Goal: Transaction & Acquisition: Purchase product/service

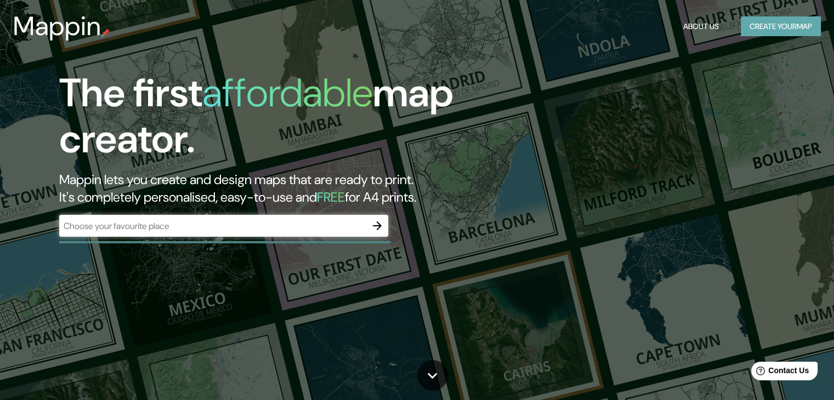
click at [763, 23] on button "Create your map" at bounding box center [781, 26] width 80 height 20
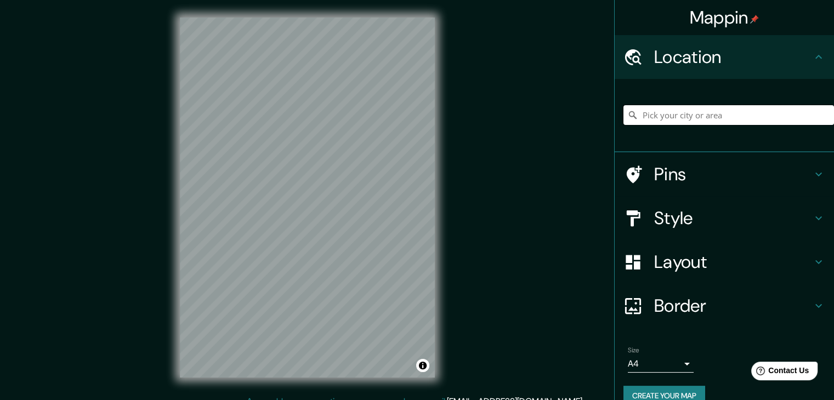
click at [666, 117] on input "Pick your city or area" at bounding box center [728, 115] width 211 height 20
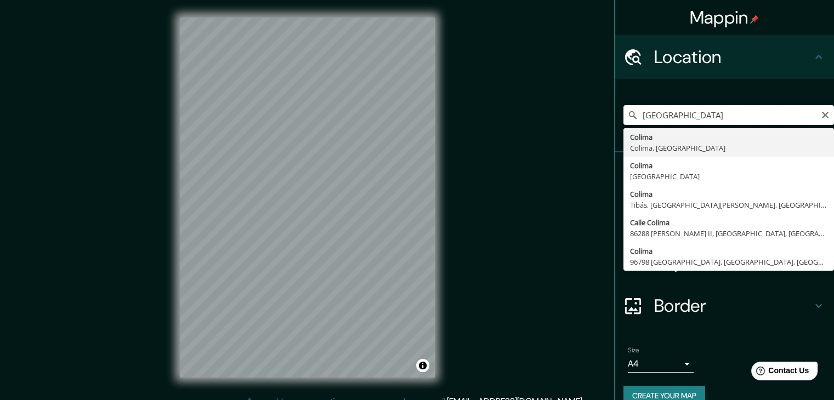
click at [705, 117] on input "Colombia" at bounding box center [728, 115] width 211 height 20
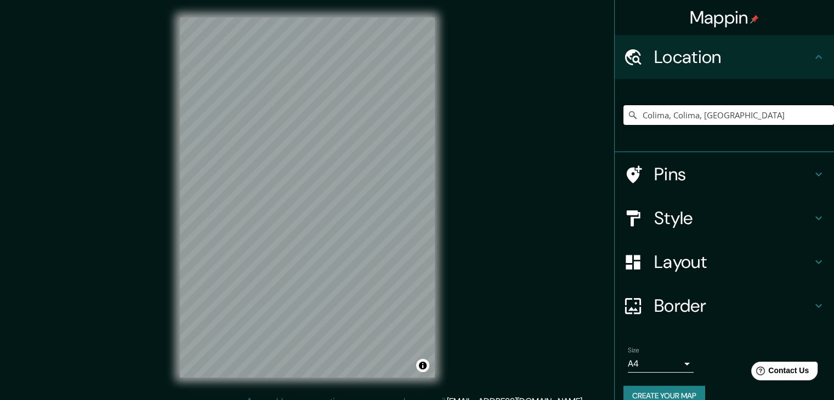
type input "Colima, Colima, [GEOGRAPHIC_DATA]"
click at [812, 212] on icon at bounding box center [818, 218] width 13 height 13
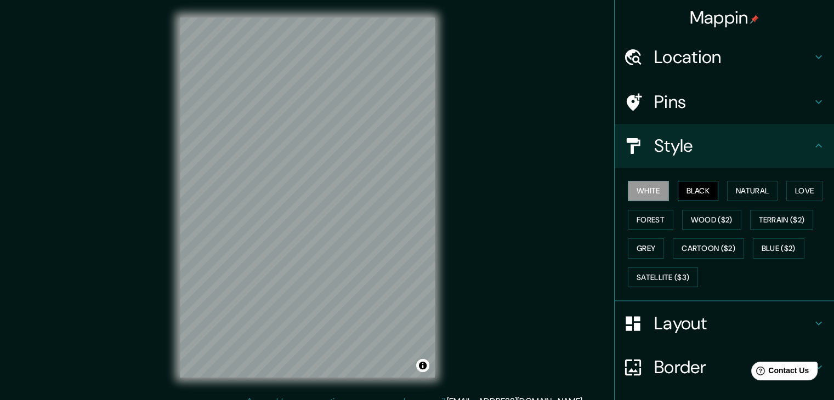
click at [693, 191] on button "Black" at bounding box center [698, 191] width 41 height 20
click at [646, 189] on button "White" at bounding box center [648, 191] width 41 height 20
click at [639, 216] on button "Forest" at bounding box center [651, 220] width 46 height 20
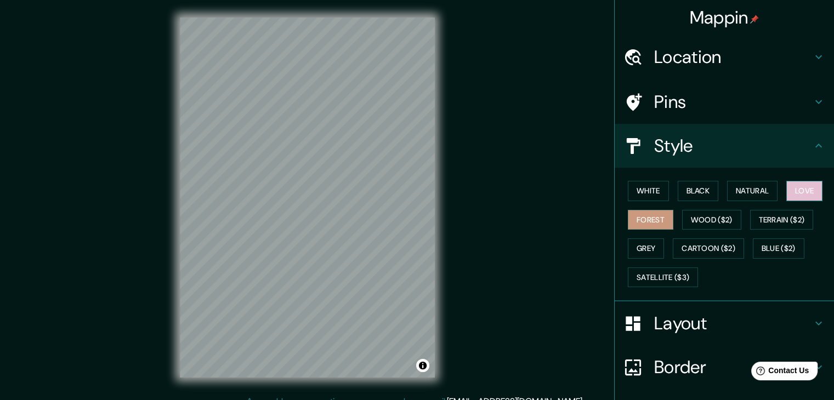
click at [803, 187] on button "Love" at bounding box center [804, 191] width 36 height 20
click at [745, 189] on button "Natural" at bounding box center [752, 191] width 50 height 20
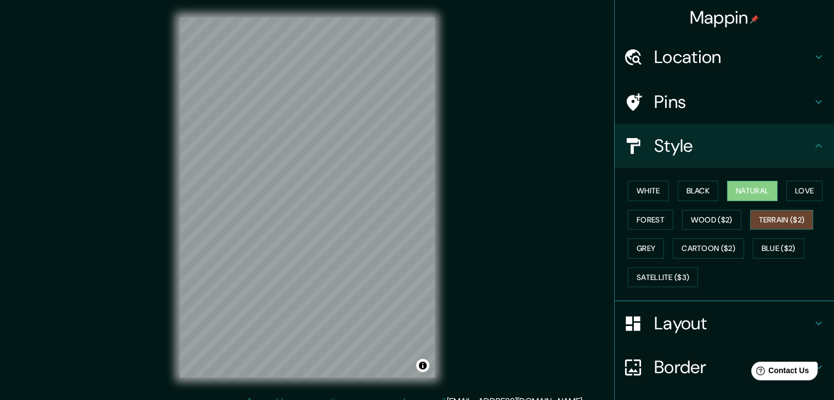
click at [761, 218] on button "Terrain ($2)" at bounding box center [782, 220] width 64 height 20
click at [695, 217] on button "Wood ($2)" at bounding box center [711, 220] width 59 height 20
click at [754, 213] on button "Terrain ($2)" at bounding box center [782, 220] width 64 height 20
click at [761, 251] on button "Blue ($2)" at bounding box center [779, 249] width 52 height 20
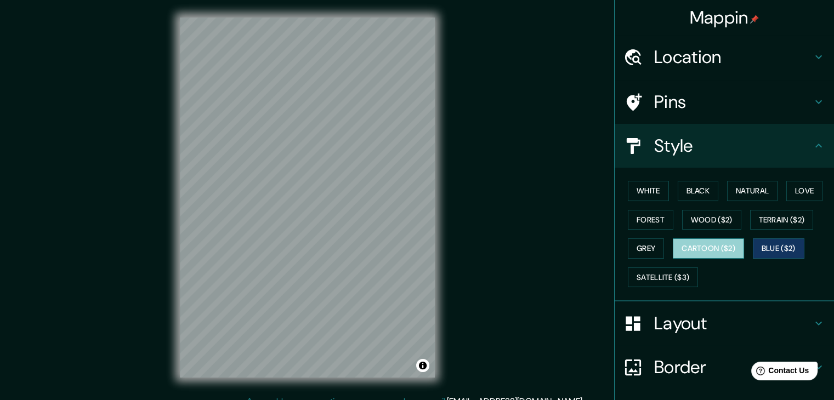
click at [688, 245] on button "Cartoon ($2)" at bounding box center [708, 249] width 71 height 20
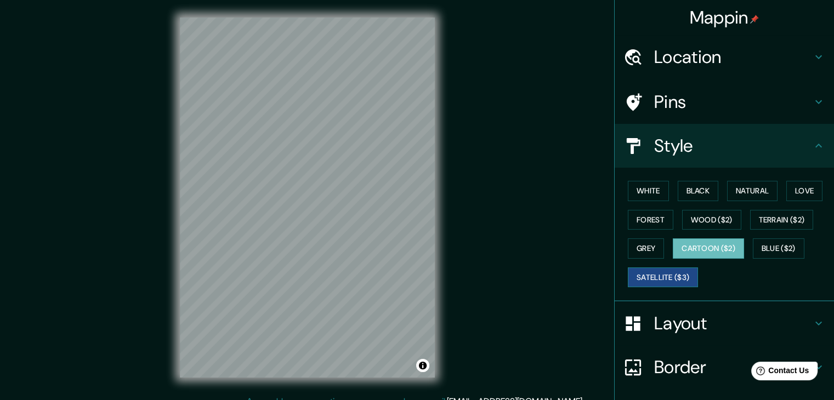
click at [636, 275] on button "Satellite ($3)" at bounding box center [663, 278] width 70 height 20
click at [632, 244] on button "Grey" at bounding box center [646, 249] width 36 height 20
click at [645, 277] on button "Satellite ($3)" at bounding box center [663, 278] width 70 height 20
click at [652, 243] on button "Grey" at bounding box center [646, 249] width 36 height 20
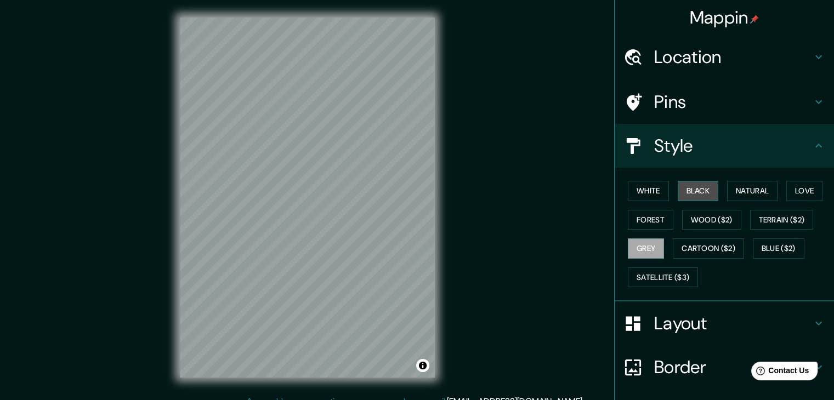
click at [680, 196] on button "Black" at bounding box center [698, 191] width 41 height 20
click at [742, 191] on button "Natural" at bounding box center [752, 191] width 50 height 20
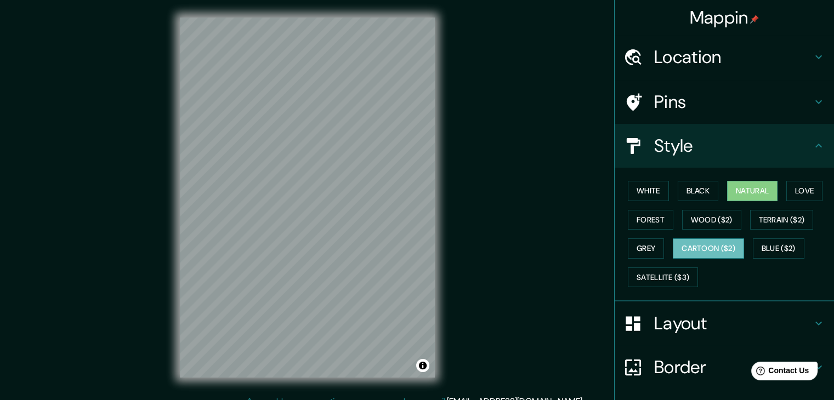
click at [724, 245] on button "Cartoon ($2)" at bounding box center [708, 249] width 71 height 20
click at [623, 242] on div "White Black Natural Love Forest Wood ($2) Terrain ($2) Grey Cartoon ($2) Blue (…" at bounding box center [728, 234] width 211 height 115
click at [636, 245] on button "Grey" at bounding box center [646, 249] width 36 height 20
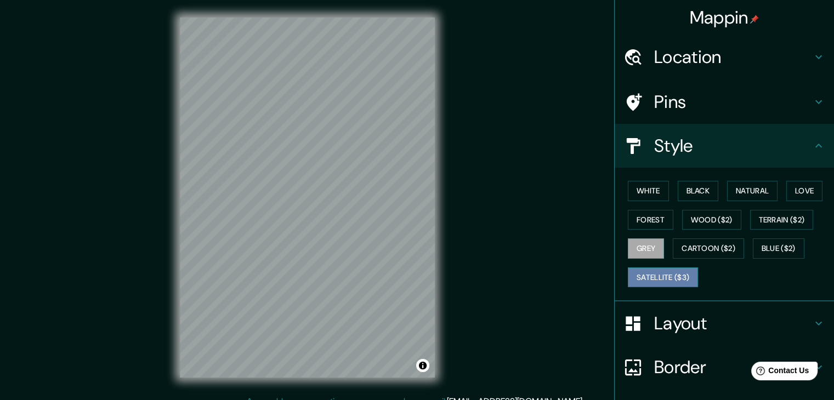
click at [659, 271] on button "Satellite ($3)" at bounding box center [663, 278] width 70 height 20
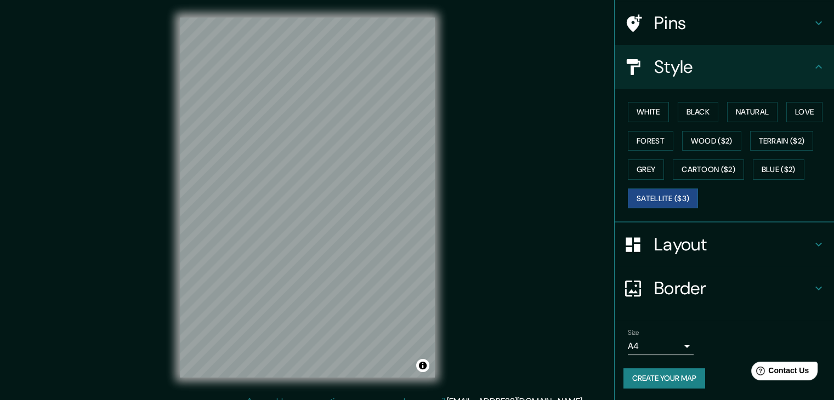
scroll to position [13, 0]
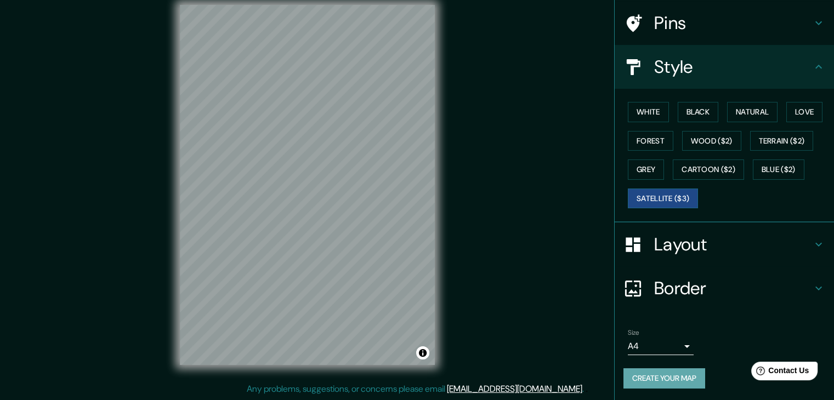
click at [662, 380] on button "Create your map" at bounding box center [664, 378] width 82 height 20
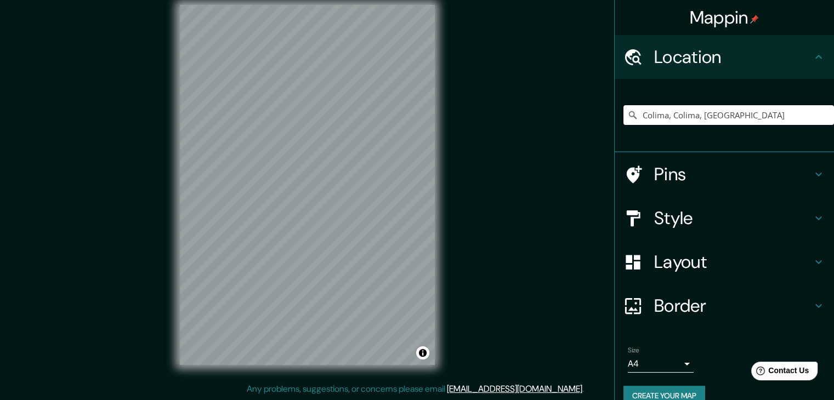
click at [738, 106] on input "Colima, Colima, [GEOGRAPHIC_DATA]" at bounding box center [728, 115] width 211 height 20
drag, startPoint x: 737, startPoint y: 112, endPoint x: 660, endPoint y: 113, distance: 77.9
click at [660, 113] on input "Colima, Colima, [GEOGRAPHIC_DATA]" at bounding box center [728, 115] width 211 height 20
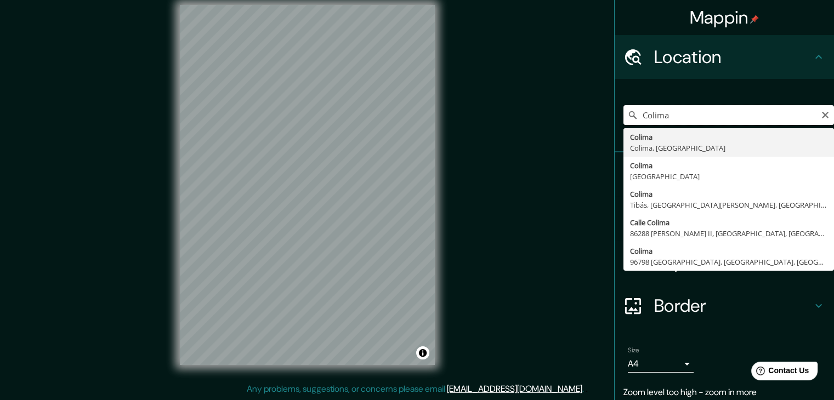
type input "Colima, Colima, [GEOGRAPHIC_DATA]"
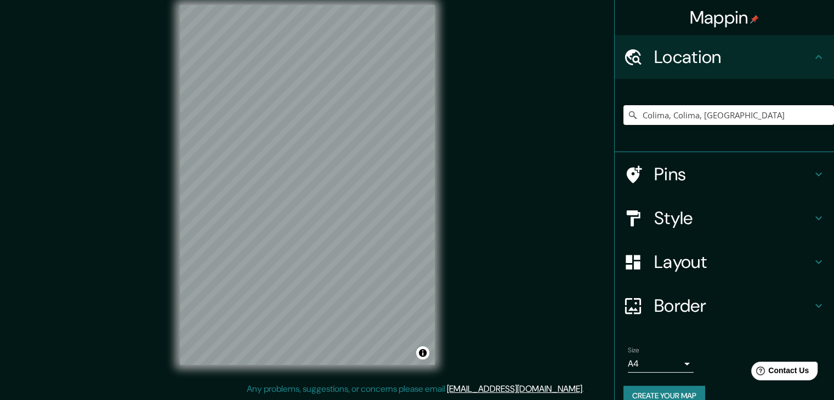
click at [812, 213] on icon at bounding box center [818, 218] width 13 height 13
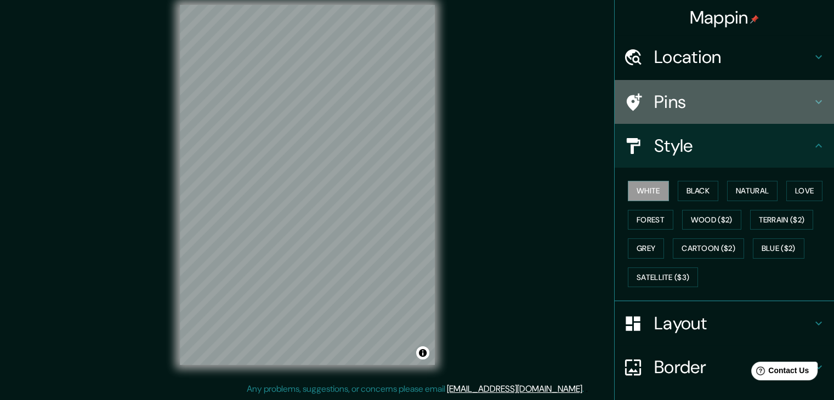
click at [815, 103] on icon at bounding box center [818, 102] width 7 height 4
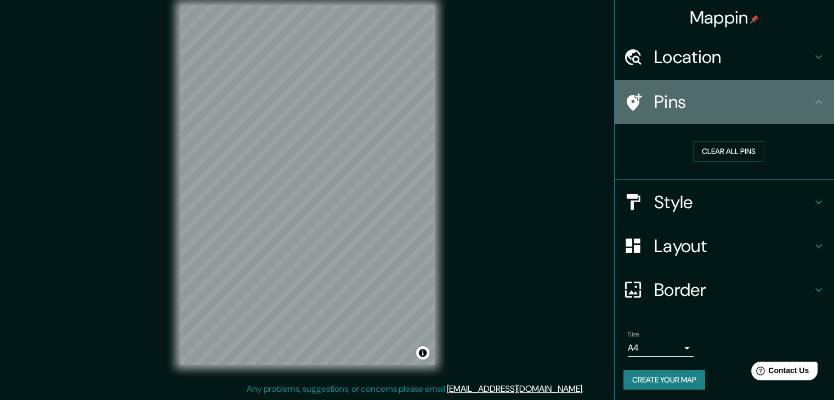
click at [812, 103] on icon at bounding box center [818, 101] width 13 height 13
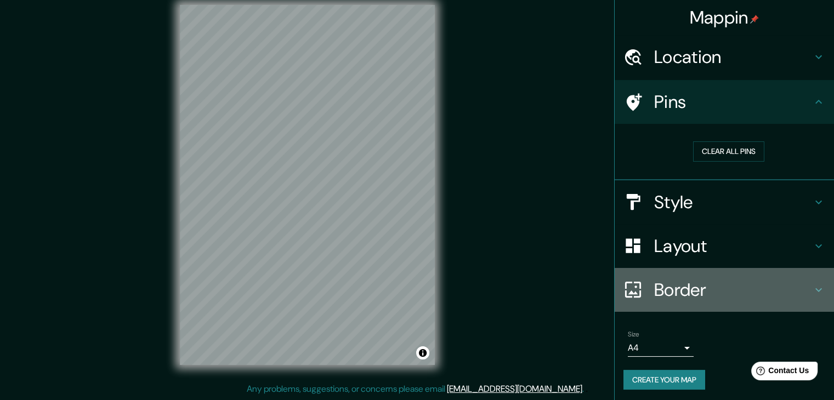
click at [813, 290] on icon at bounding box center [818, 289] width 13 height 13
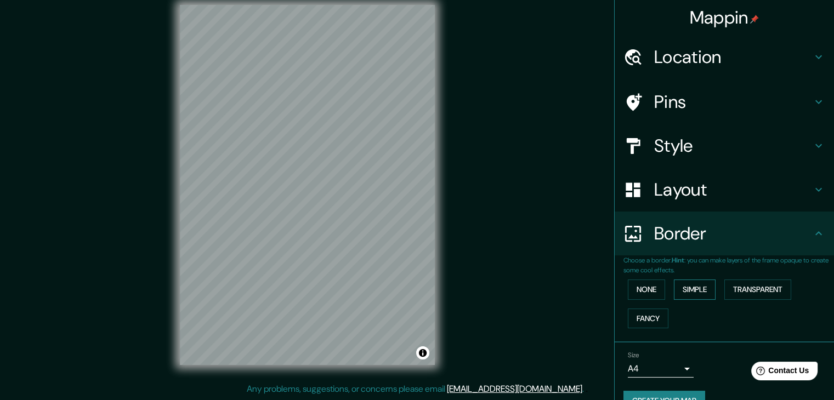
click at [682, 293] on button "Simple" at bounding box center [695, 290] width 42 height 20
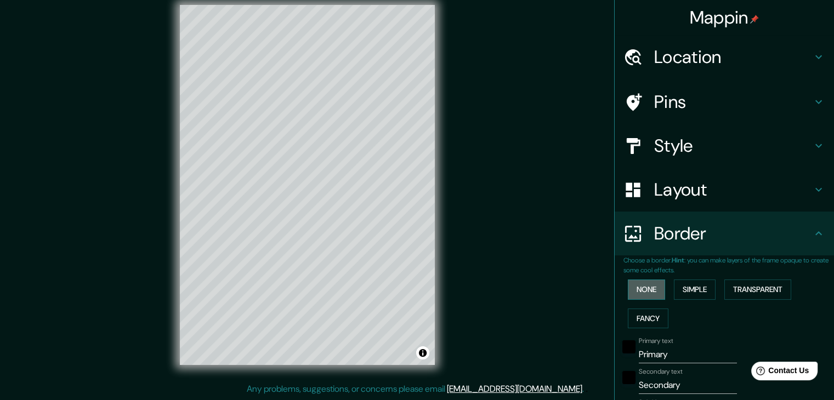
click at [645, 292] on button "None" at bounding box center [646, 290] width 37 height 20
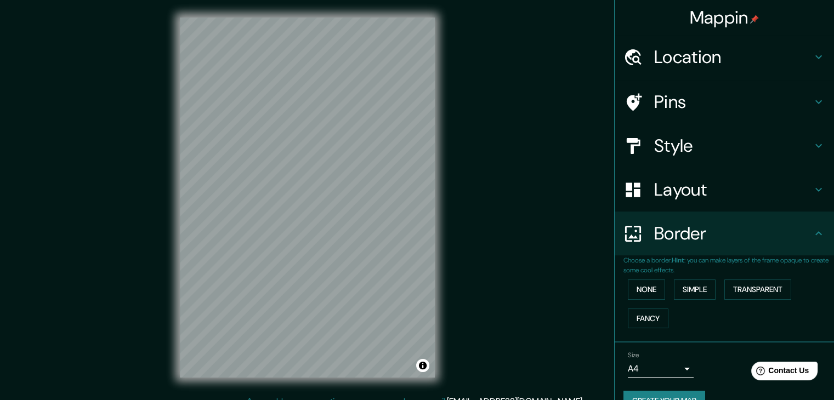
click at [796, 196] on h4 "Layout" at bounding box center [733, 190] width 158 height 22
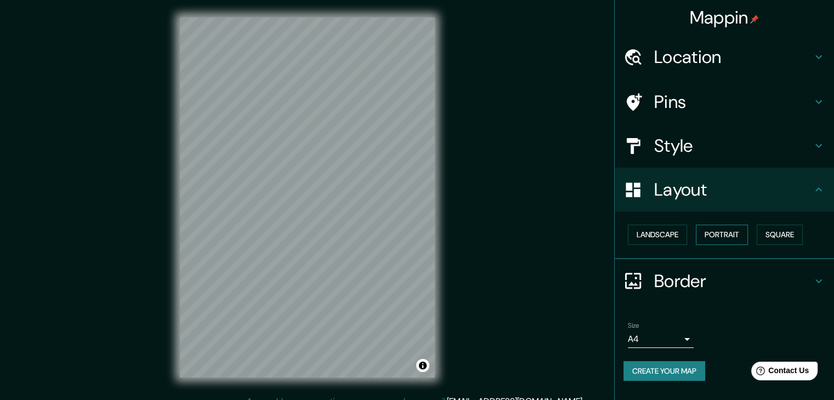
click at [729, 234] on button "Portrait" at bounding box center [722, 235] width 52 height 20
click at [667, 235] on button "Landscape" at bounding box center [657, 235] width 59 height 20
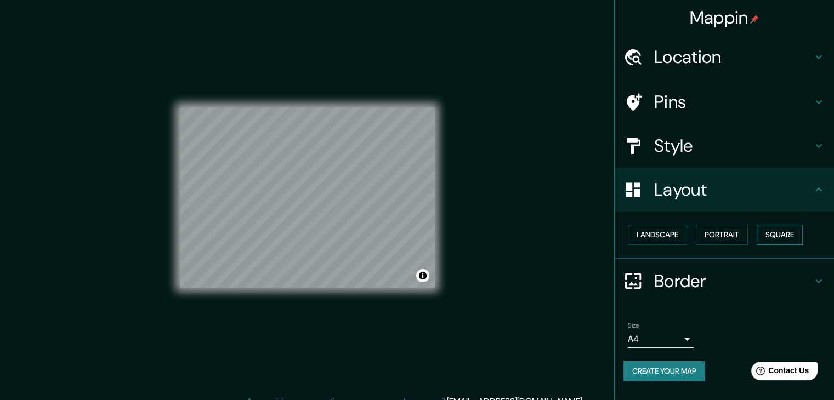
click at [781, 237] on button "Square" at bounding box center [780, 235] width 46 height 20
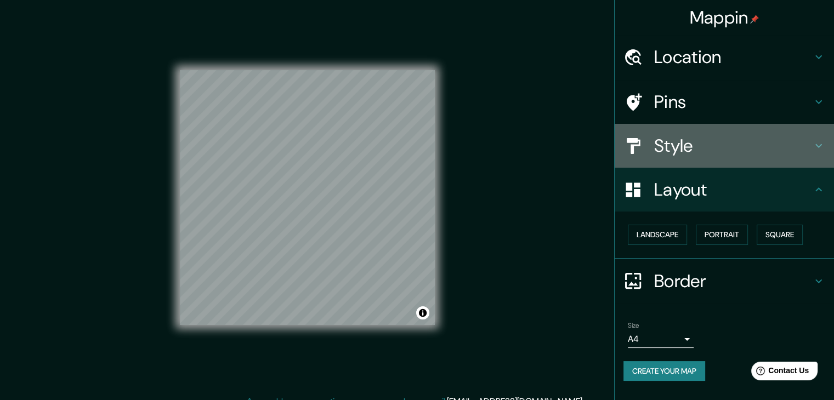
click at [722, 152] on h4 "Style" at bounding box center [733, 146] width 158 height 22
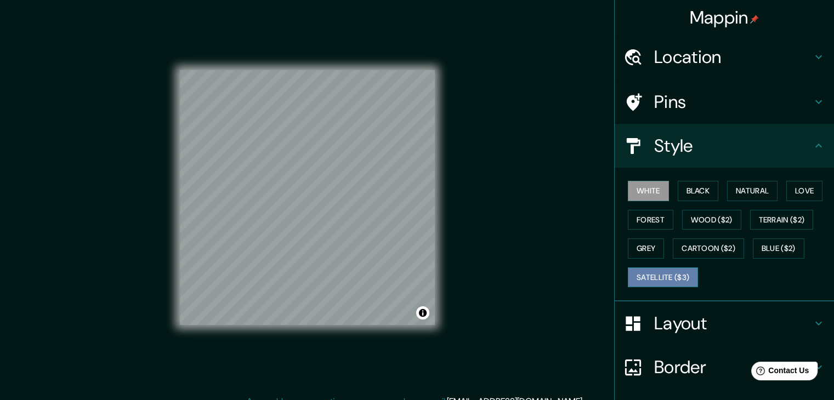
click at [666, 281] on button "Satellite ($3)" at bounding box center [663, 278] width 70 height 20
click at [555, 205] on div "Mappin Location [GEOGRAPHIC_DATA], [GEOGRAPHIC_DATA], [GEOGRAPHIC_DATA] [GEOGRA…" at bounding box center [417, 206] width 834 height 413
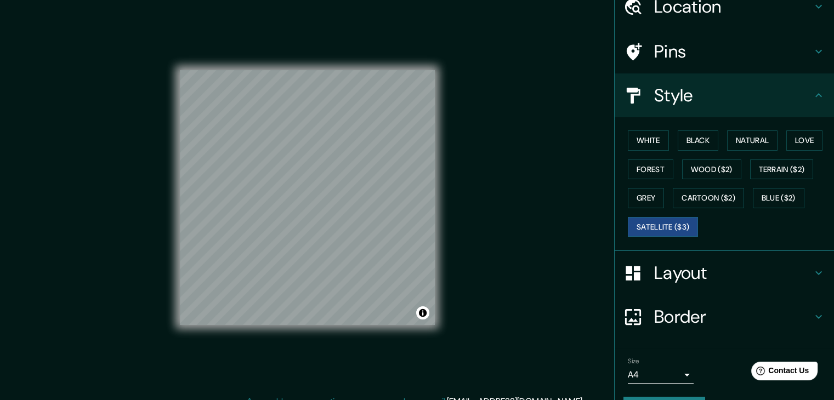
scroll to position [79, 0]
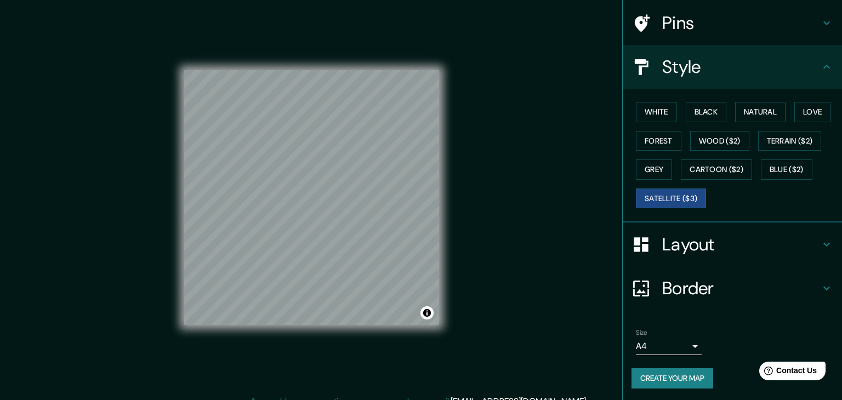
click at [671, 343] on body "Mappin Location [GEOGRAPHIC_DATA], [GEOGRAPHIC_DATA], [GEOGRAPHIC_DATA] [GEOGRA…" at bounding box center [421, 200] width 842 height 400
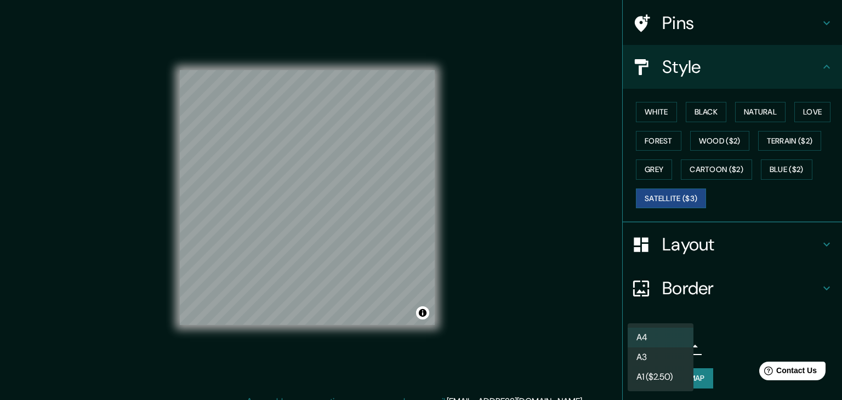
click at [707, 344] on div at bounding box center [421, 200] width 842 height 400
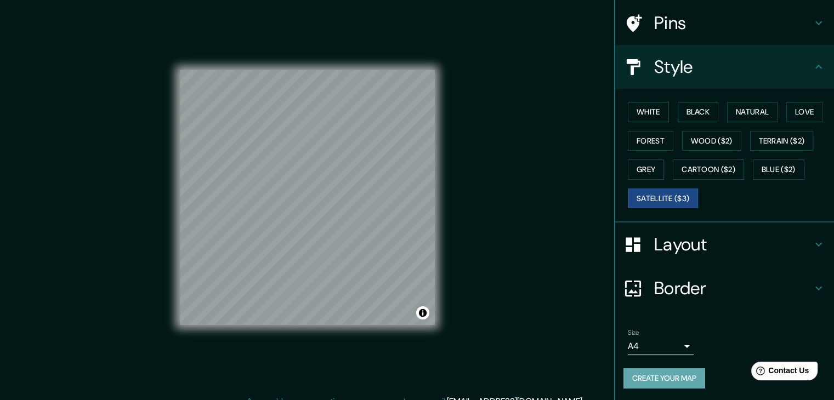
click at [677, 378] on button "Create your map" at bounding box center [664, 378] width 82 height 20
